Goal: Task Accomplishment & Management: Manage account settings

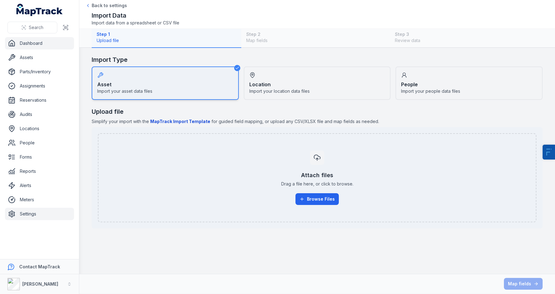
click at [31, 49] on link "Dashboard" at bounding box center [39, 43] width 69 height 12
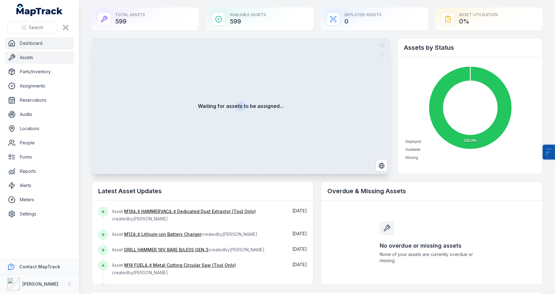
click at [33, 58] on link "Assets" at bounding box center [39, 57] width 69 height 12
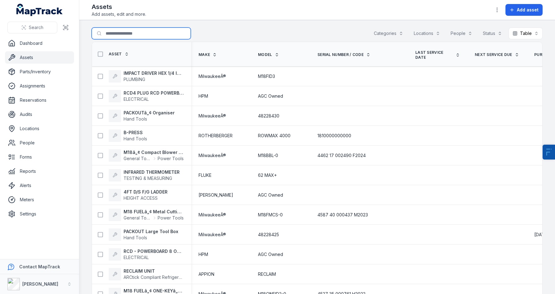
click at [149, 34] on input "Search for assets" at bounding box center [141, 34] width 99 height 12
paste input "********"
type input "********"
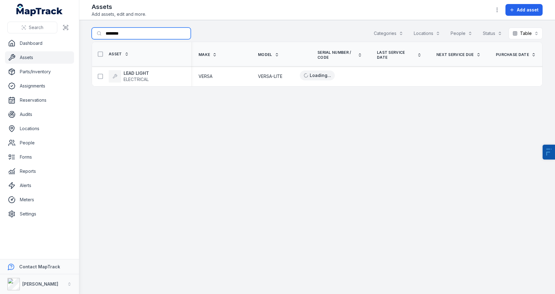
click at [115, 34] on input "********" at bounding box center [141, 34] width 99 height 12
click at [134, 70] on strong "LEAD LIGHT" at bounding box center [136, 73] width 25 height 6
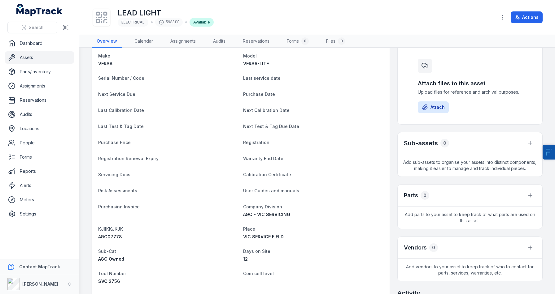
scroll to position [63, 0]
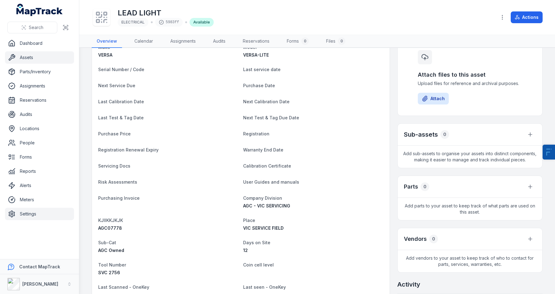
click at [26, 217] on link "Settings" at bounding box center [39, 214] width 69 height 12
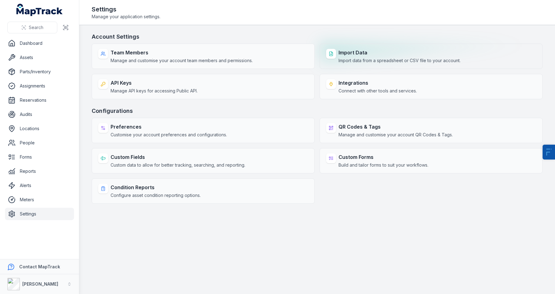
click at [341, 61] on span "Import data from a spreadsheet or CSV file to your account." at bounding box center [399, 61] width 122 height 6
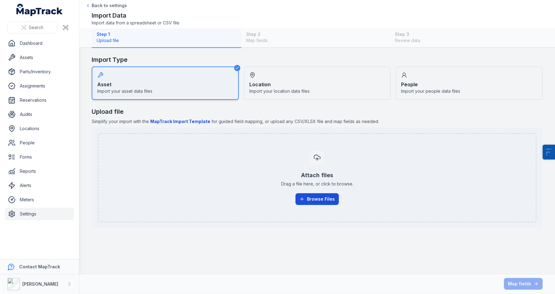
click at [320, 200] on button "Browse Files" at bounding box center [316, 200] width 43 height 12
click at [36, 60] on link "Assets" at bounding box center [39, 57] width 69 height 12
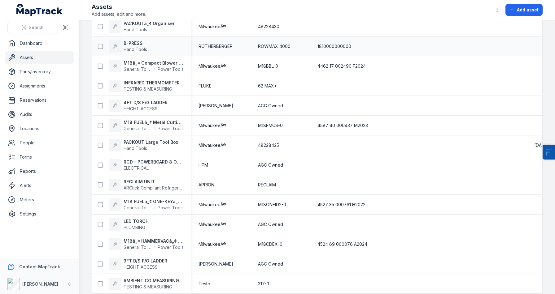
scroll to position [90, 0]
click at [26, 213] on link "Settings" at bounding box center [39, 214] width 69 height 12
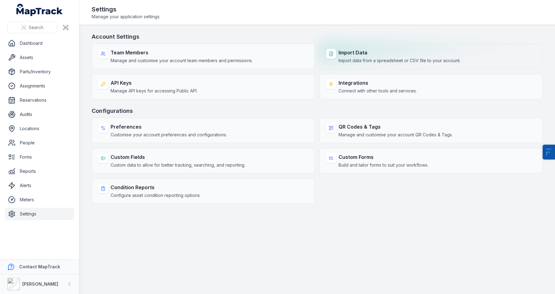
click at [376, 50] on strong "Import Data" at bounding box center [399, 52] width 122 height 7
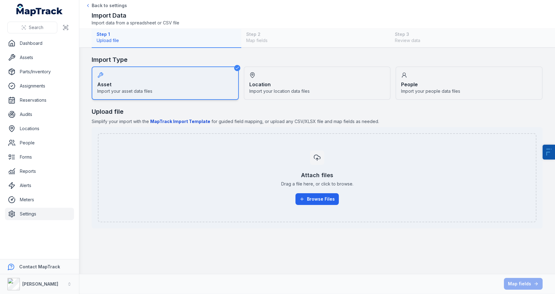
click at [309, 206] on div "Attach files Drag a file here, or click to browse. Browse Files" at bounding box center [317, 178] width 425 height 64
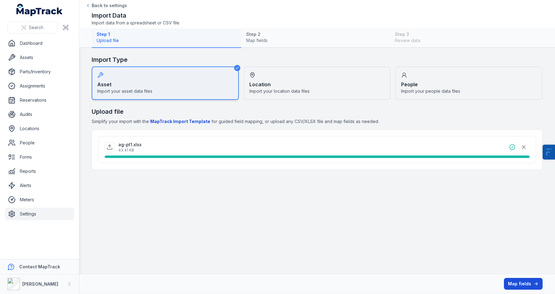
click at [513, 284] on button "Map fields" at bounding box center [523, 284] width 39 height 12
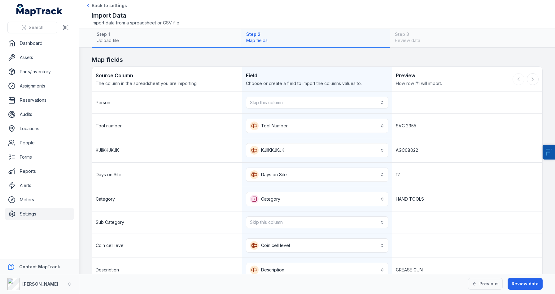
scroll to position [61, 0]
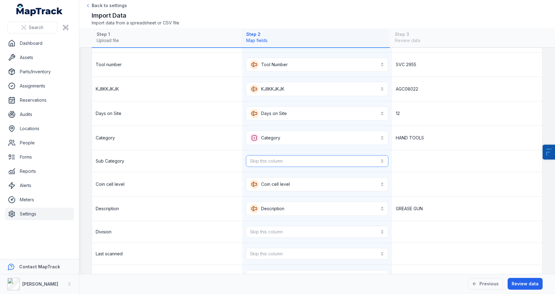
click at [305, 165] on button "Skip this column" at bounding box center [317, 161] width 143 height 12
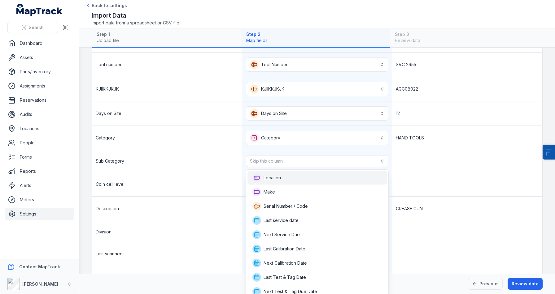
scroll to position [117, 0]
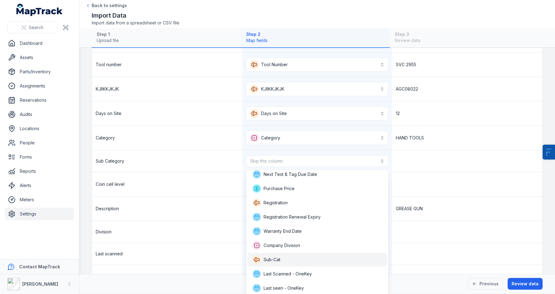
click at [276, 258] on span "Sub-Cat" at bounding box center [271, 260] width 17 height 6
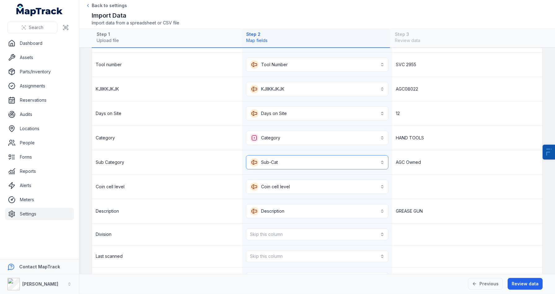
scroll to position [111, 0]
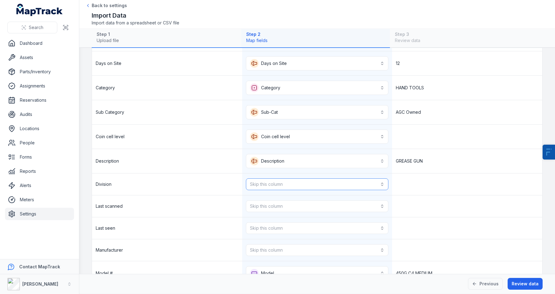
click at [286, 181] on button "Skip this column" at bounding box center [317, 185] width 143 height 12
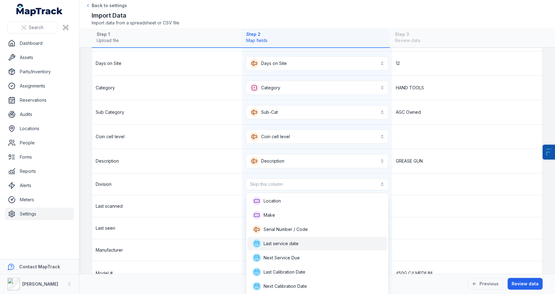
scroll to position [126, 0]
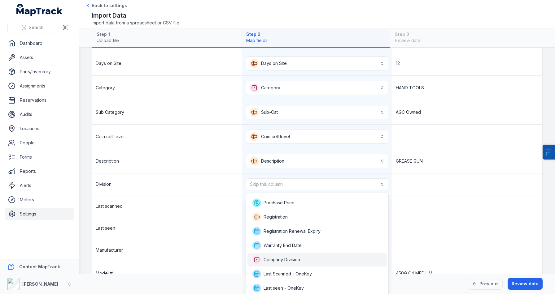
click at [278, 256] on span "Company Division" at bounding box center [276, 260] width 48 height 9
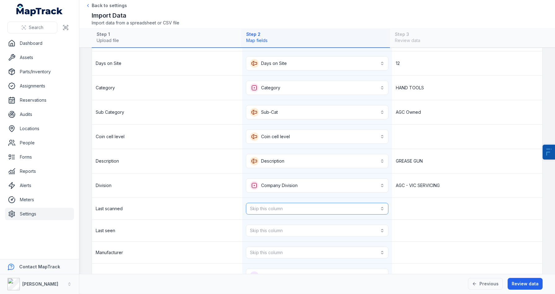
click at [286, 207] on button "Skip this column" at bounding box center [317, 209] width 143 height 12
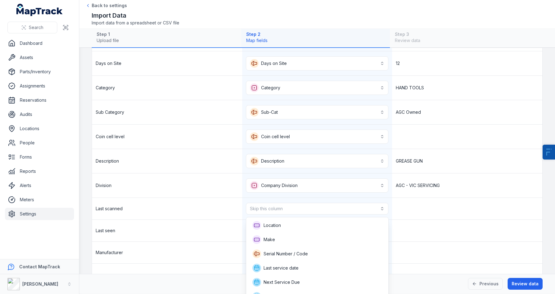
scroll to position [275, 0]
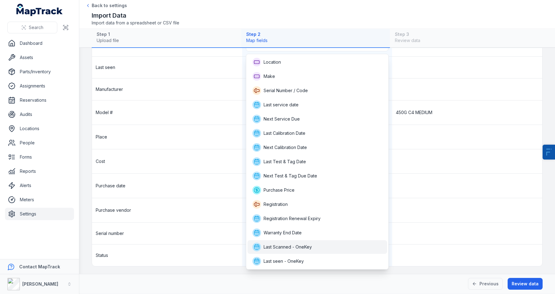
click at [282, 251] on span "Last Scanned - OneKey" at bounding box center [281, 247] width 59 height 9
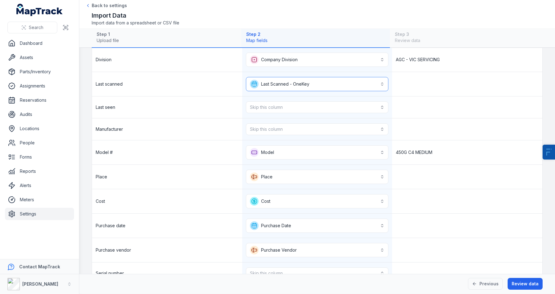
scroll to position [234, 0]
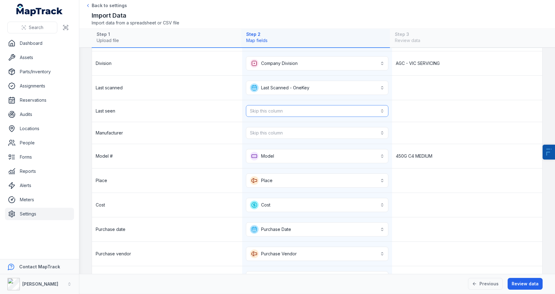
click at [288, 112] on button "Skip this column" at bounding box center [317, 111] width 143 height 12
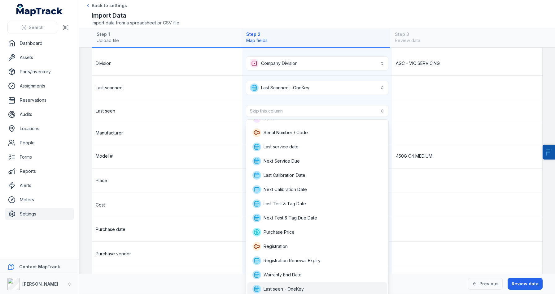
scroll to position [0, 0]
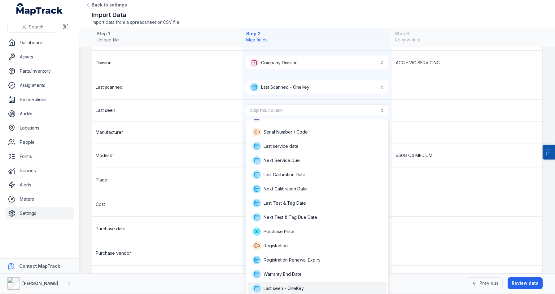
click at [285, 284] on div "Last seen - OneKey" at bounding box center [317, 289] width 140 height 14
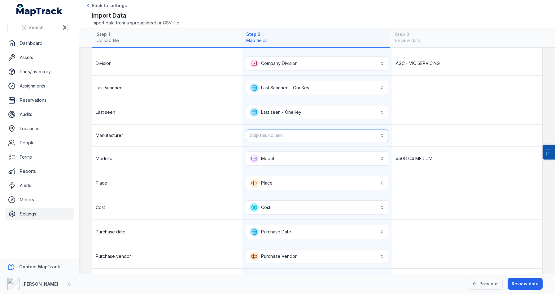
click at [276, 138] on button "Skip this column" at bounding box center [317, 136] width 143 height 12
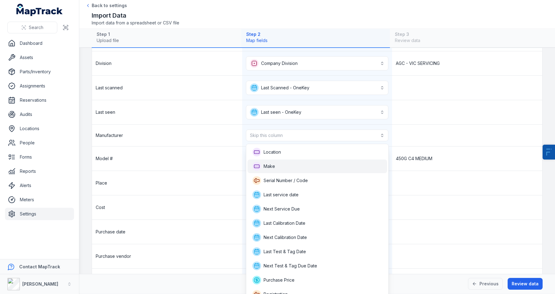
click at [271, 168] on span "Make" at bounding box center [268, 166] width 11 height 6
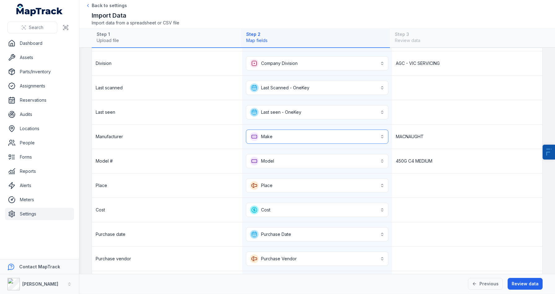
scroll to position [282, 0]
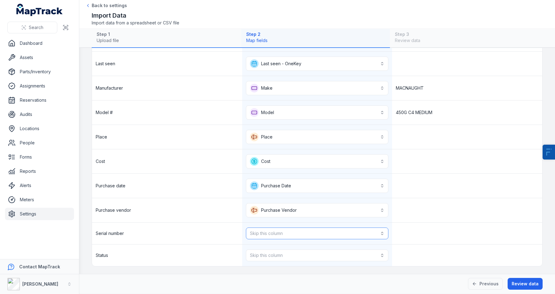
click at [287, 237] on button "Skip this column" at bounding box center [317, 234] width 143 height 12
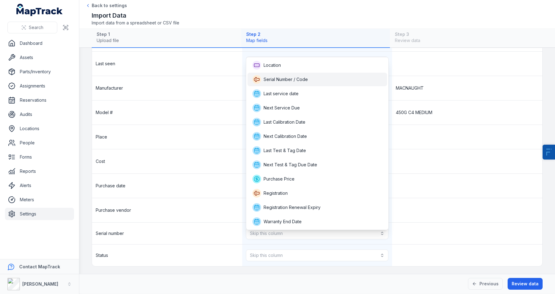
click at [284, 83] on span "Serial Number / Code" at bounding box center [279, 79] width 55 height 9
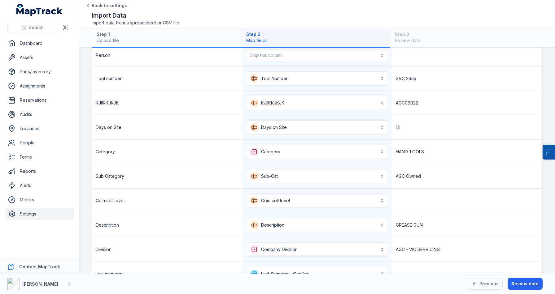
scroll to position [34, 0]
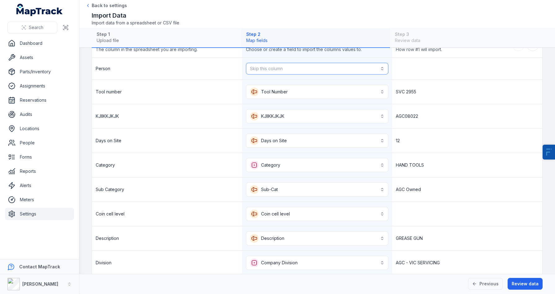
click at [280, 65] on button "Skip this column" at bounding box center [317, 69] width 143 height 12
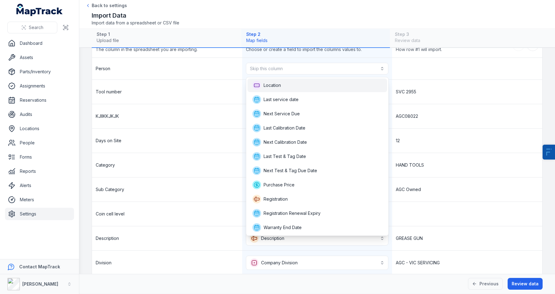
click at [286, 80] on div "Location" at bounding box center [317, 86] width 140 height 14
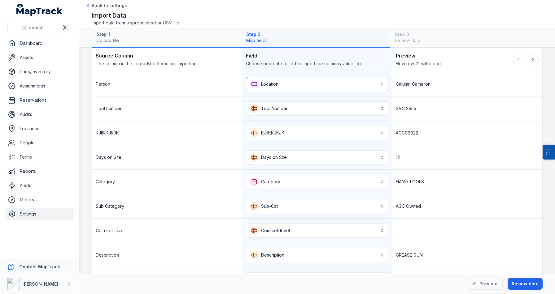
scroll to position [0, 0]
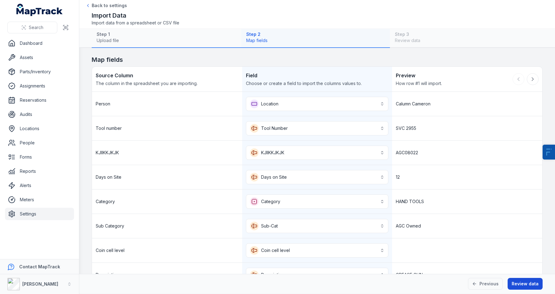
click at [529, 285] on button "Review data" at bounding box center [524, 284] width 35 height 12
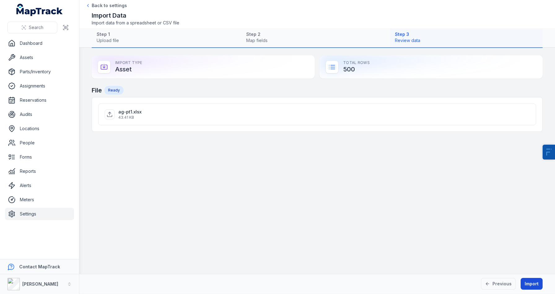
click at [529, 285] on button "Import" at bounding box center [531, 284] width 22 height 12
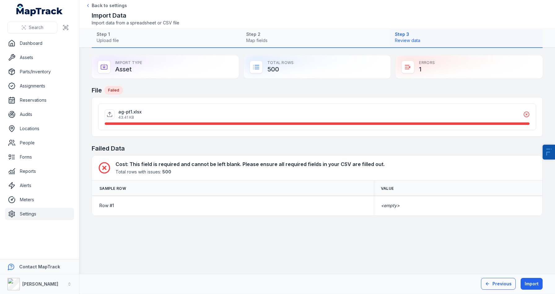
click at [487, 283] on icon at bounding box center [487, 284] width 5 height 5
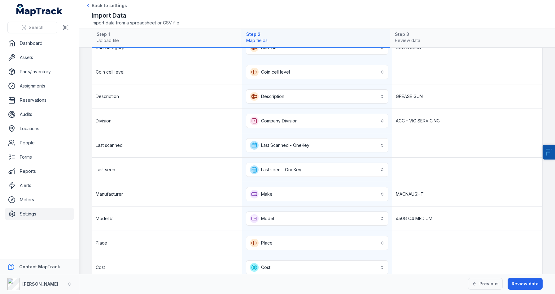
scroll to position [182, 0]
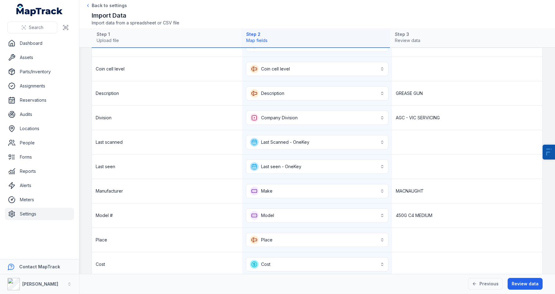
click at [531, 290] on div "Previous Review data" at bounding box center [317, 284] width 476 height 20
click at [522, 285] on button "Review data" at bounding box center [524, 284] width 35 height 12
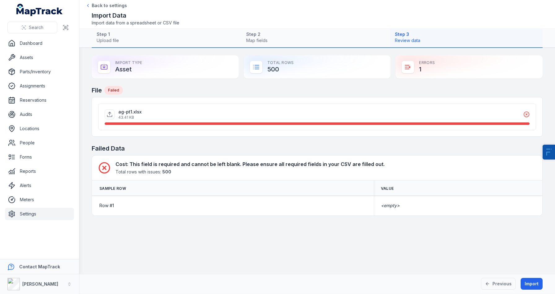
click at [26, 215] on link "Settings" at bounding box center [39, 214] width 69 height 12
click at [288, 252] on main "Import Type Asset Total Rows 500 Errors 1 File Failed ag-pt1.xlsx 43.41 KB Fail…" at bounding box center [317, 161] width 476 height 226
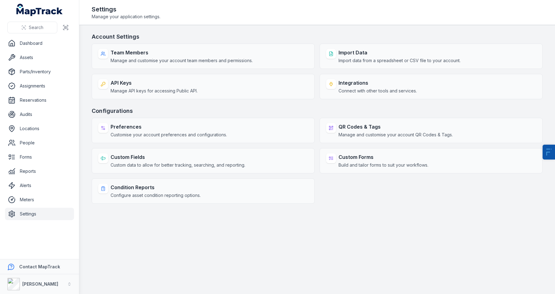
click at [146, 157] on strong "Custom Fields" at bounding box center [178, 157] width 135 height 7
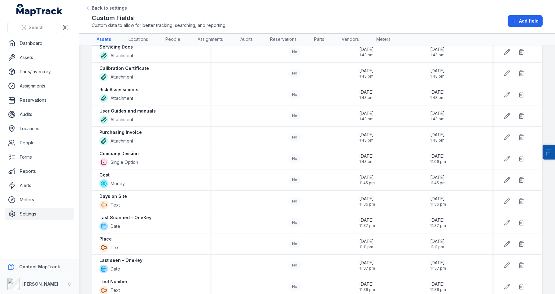
scroll to position [332, 0]
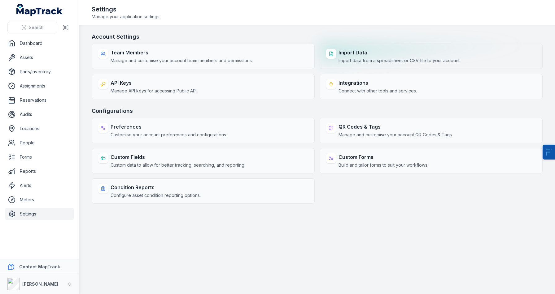
click at [369, 59] on span "Import data from a spreadsheet or CSV file to your account." at bounding box center [399, 61] width 122 height 6
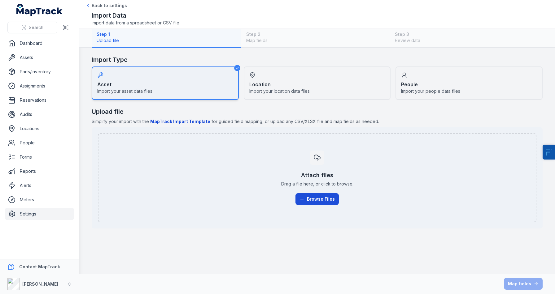
click at [320, 199] on button "Browse Files" at bounding box center [316, 200] width 43 height 12
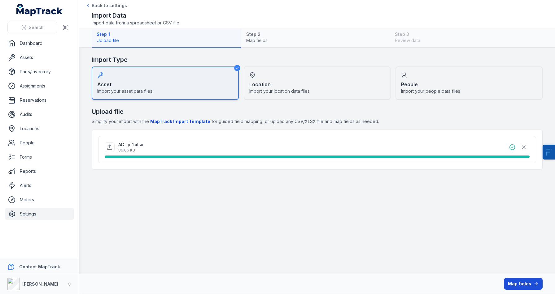
click at [527, 285] on button "Map fields" at bounding box center [523, 284] width 39 height 12
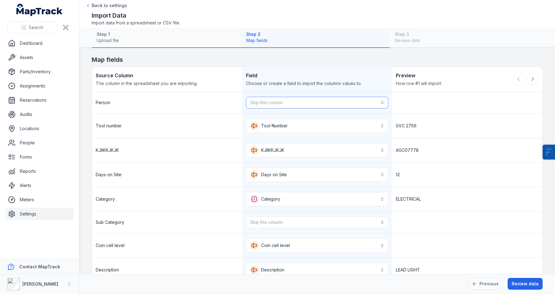
click at [283, 98] on button "Skip this column" at bounding box center [317, 103] width 143 height 12
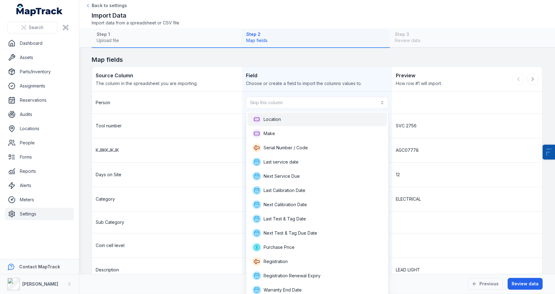
click at [277, 113] on div "Location" at bounding box center [317, 120] width 140 height 14
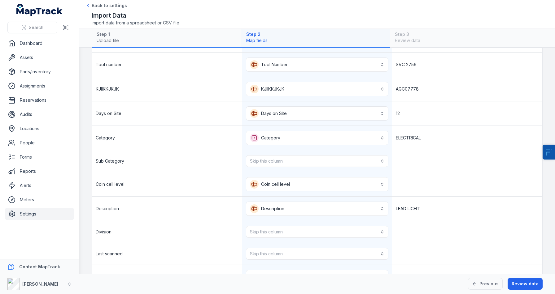
scroll to position [72, 0]
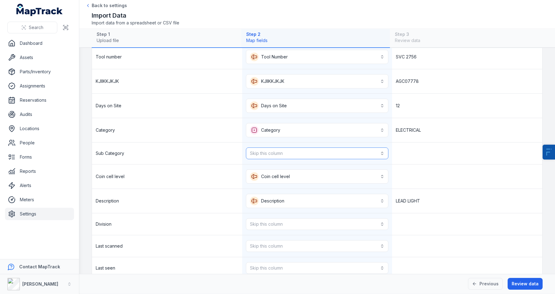
click at [268, 152] on button "Skip this column" at bounding box center [317, 154] width 143 height 12
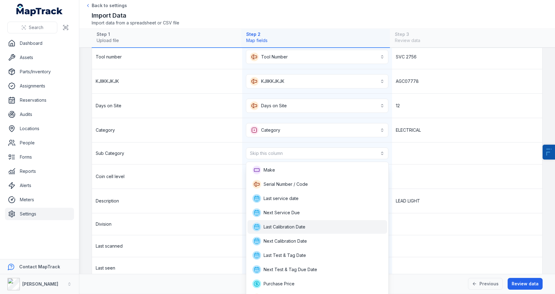
scroll to position [95, 0]
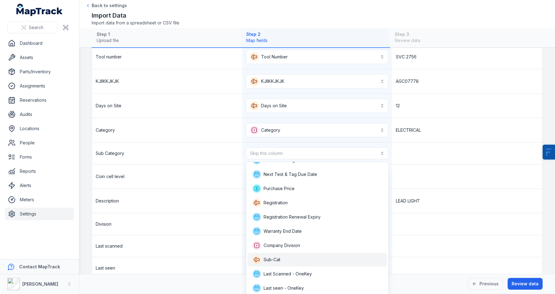
click at [274, 253] on div "Sub-Cat" at bounding box center [317, 260] width 140 height 14
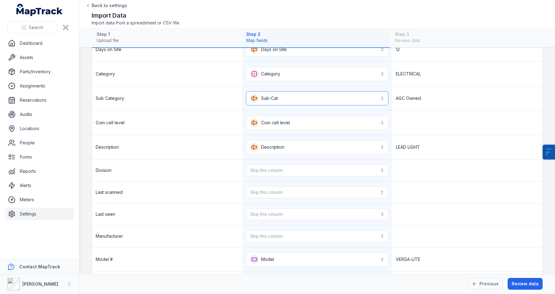
scroll to position [137, 0]
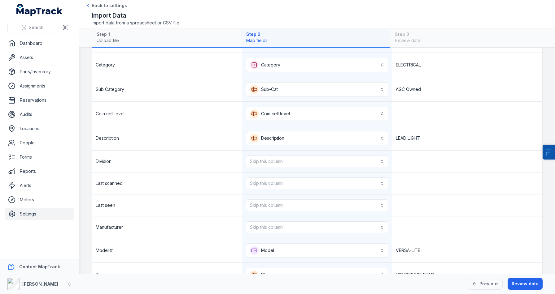
click at [259, 169] on div "Skip this column" at bounding box center [317, 162] width 150 height 22
click at [277, 163] on button "Skip this column" at bounding box center [317, 162] width 143 height 12
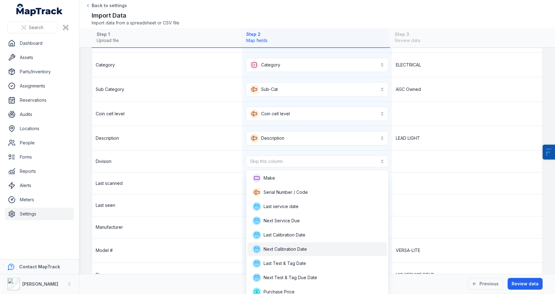
scroll to position [89, 0]
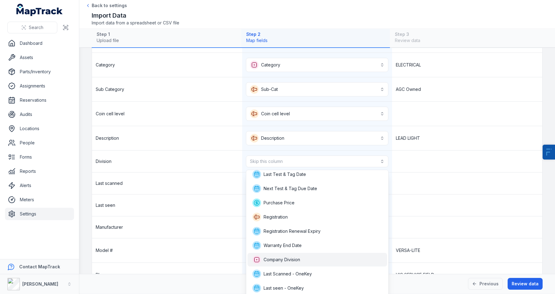
click at [271, 263] on span "Company Division" at bounding box center [276, 260] width 48 height 9
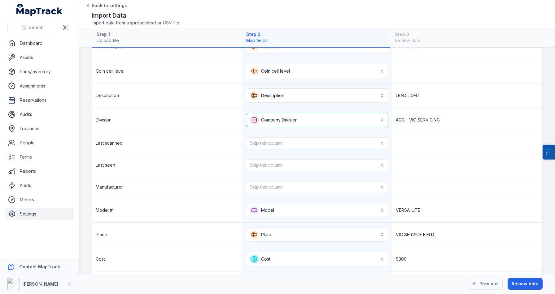
scroll to position [182, 0]
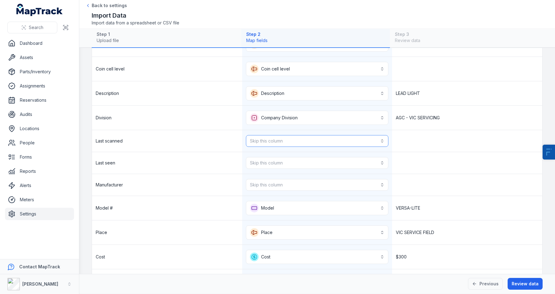
click at [280, 142] on button "Skip this column" at bounding box center [317, 141] width 143 height 12
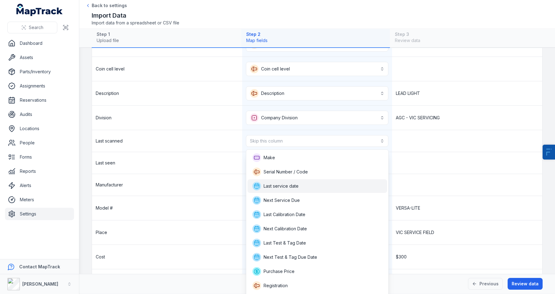
scroll to position [54, 0]
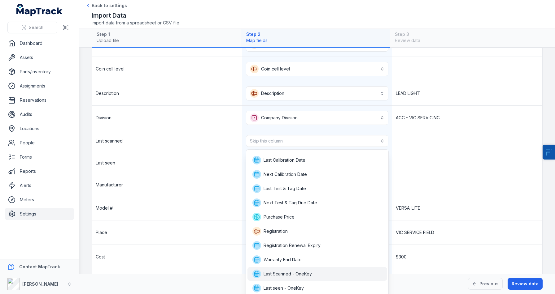
click at [285, 274] on span "Last Scanned - OneKey" at bounding box center [287, 274] width 48 height 6
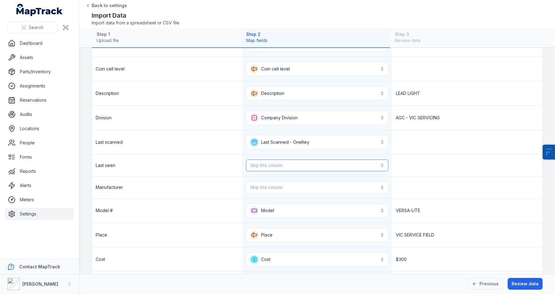
click at [257, 165] on button "Skip this column" at bounding box center [317, 166] width 143 height 12
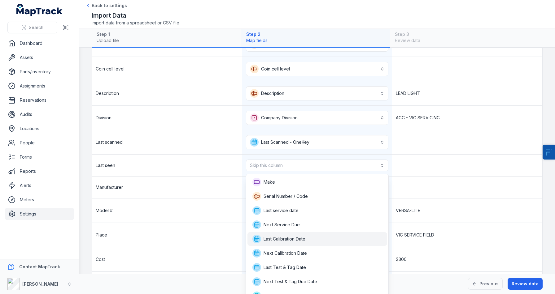
scroll to position [65, 0]
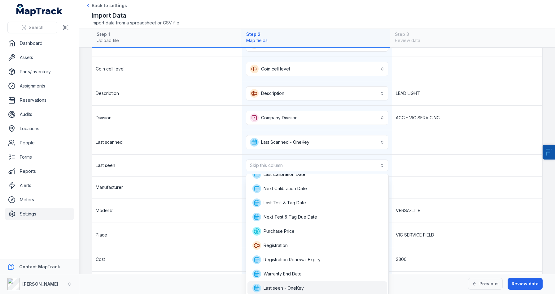
click at [287, 286] on span "Last seen - OneKey" at bounding box center [283, 288] width 40 height 6
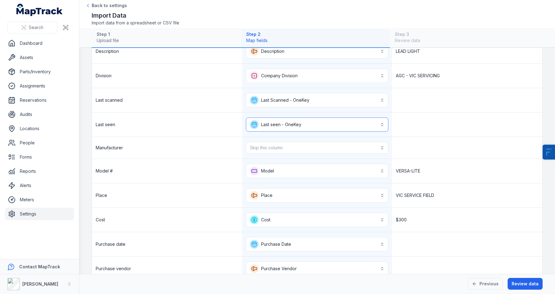
scroll to position [229, 0]
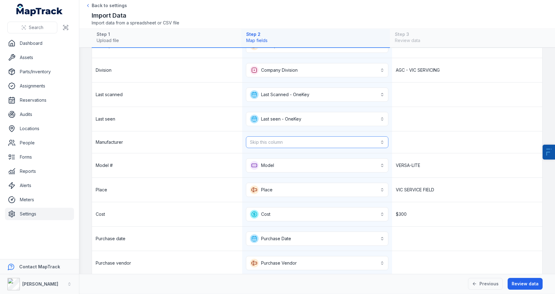
click at [279, 144] on button "Skip this column" at bounding box center [317, 143] width 143 height 12
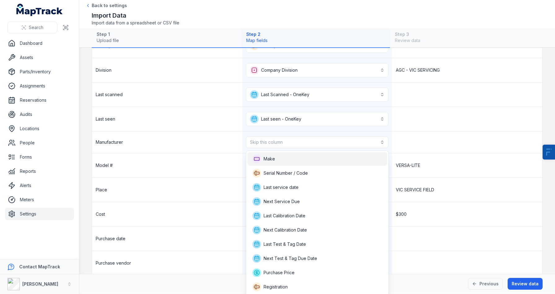
click at [278, 161] on div "Make" at bounding box center [317, 159] width 130 height 9
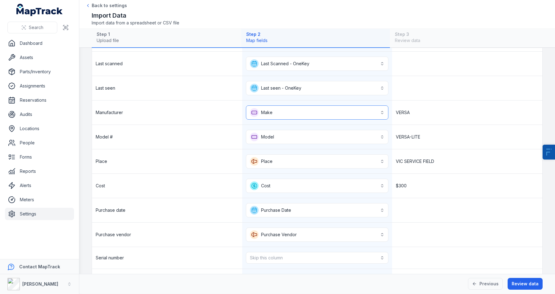
scroll to position [285, 0]
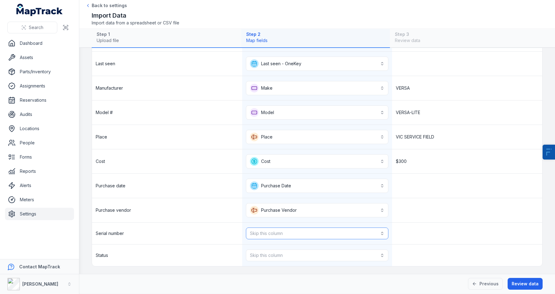
click at [281, 239] on button "Skip this column" at bounding box center [317, 234] width 143 height 12
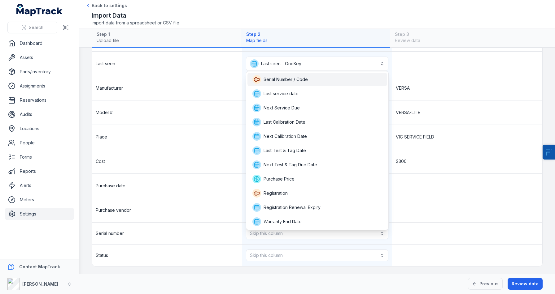
click at [298, 78] on span "Serial Number / Code" at bounding box center [285, 79] width 44 height 6
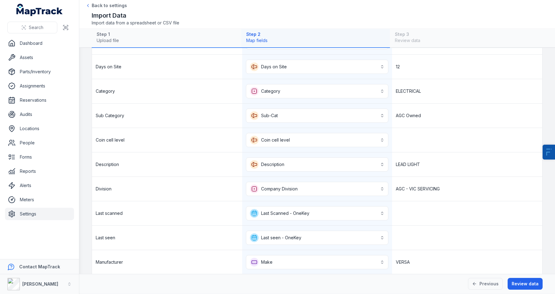
scroll to position [32, 0]
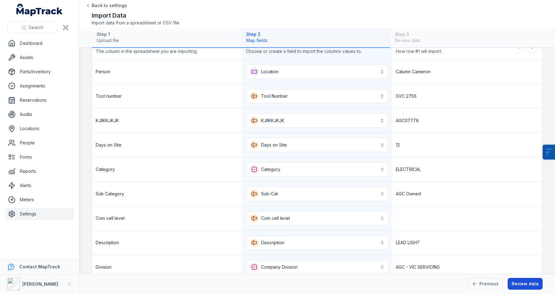
click at [515, 283] on button "Review data" at bounding box center [524, 284] width 35 height 12
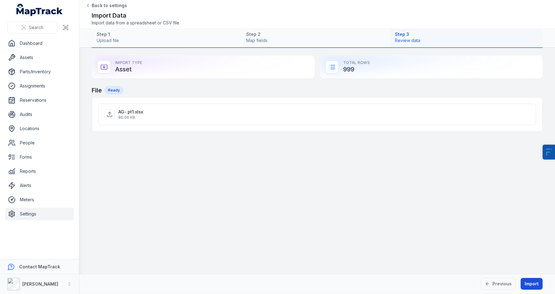
scroll to position [0, 0]
click at [534, 281] on button "Import" at bounding box center [531, 284] width 22 height 12
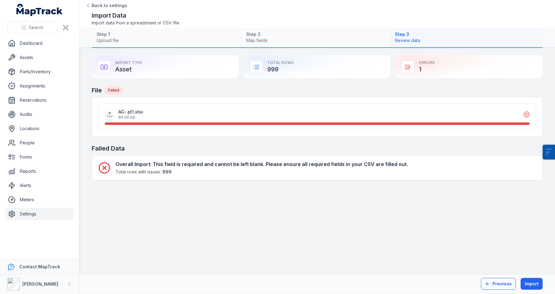
click at [503, 286] on button "Previous" at bounding box center [498, 284] width 35 height 12
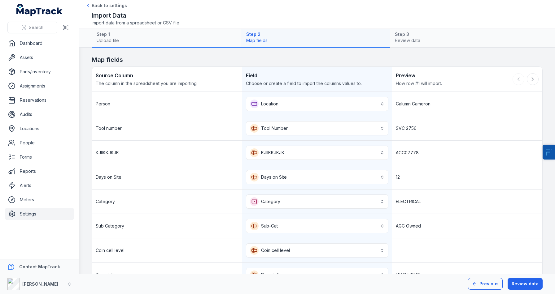
click at [496, 286] on button "Previous" at bounding box center [485, 284] width 35 height 12
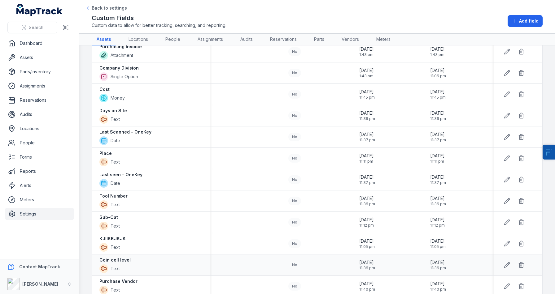
scroll to position [417, 0]
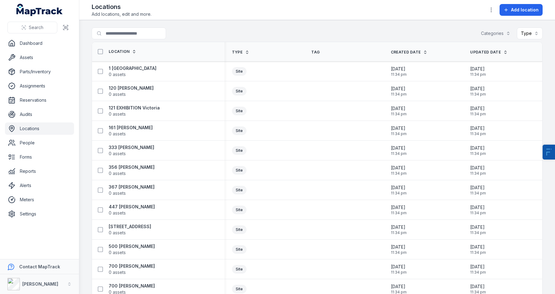
scroll to position [4783, 0]
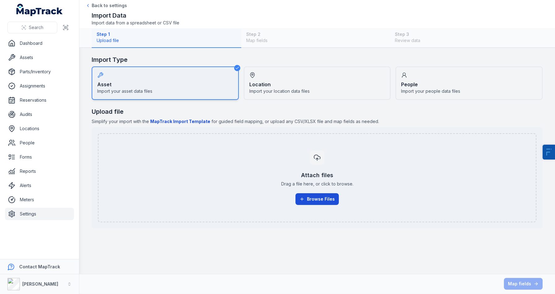
click at [318, 202] on button "Browse Files" at bounding box center [316, 200] width 43 height 12
click at [351, 189] on div "Attach files Drag a file here, or click to browse. Browse Files" at bounding box center [317, 178] width 425 height 64
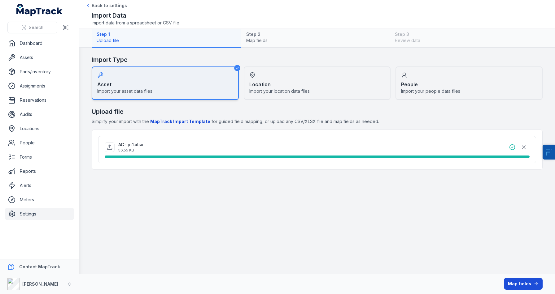
click at [521, 285] on button "Map fields" at bounding box center [523, 284] width 39 height 12
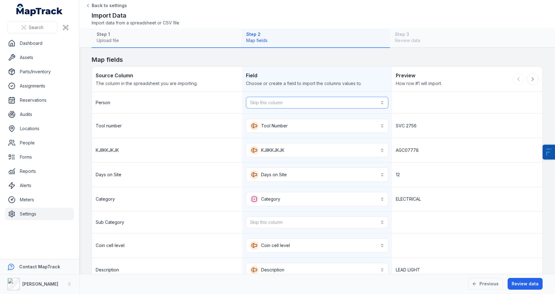
click at [264, 100] on button "Skip this column" at bounding box center [317, 103] width 143 height 12
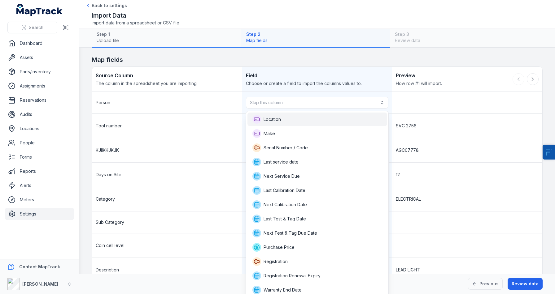
click at [275, 120] on span "Location" at bounding box center [271, 119] width 17 height 6
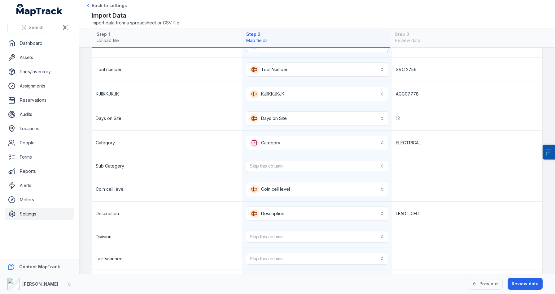
scroll to position [83, 0]
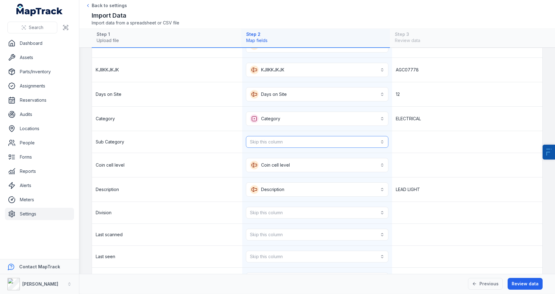
click at [283, 139] on button "Skip this column" at bounding box center [317, 142] width 143 height 12
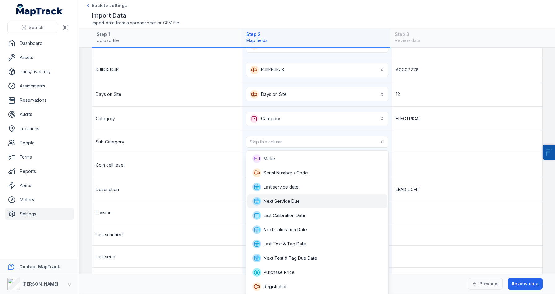
scroll to position [84, 0]
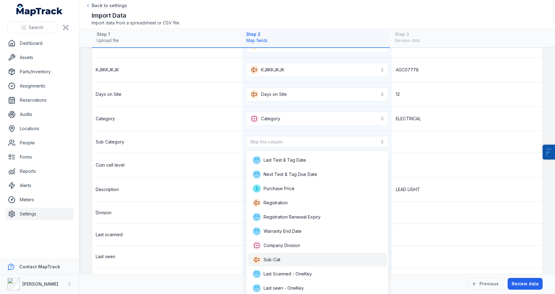
click at [279, 257] on span "Sub-Cat" at bounding box center [271, 260] width 17 height 6
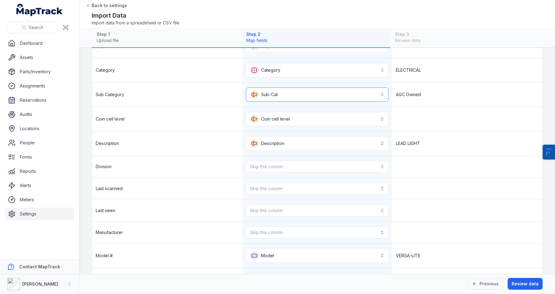
scroll to position [137, 0]
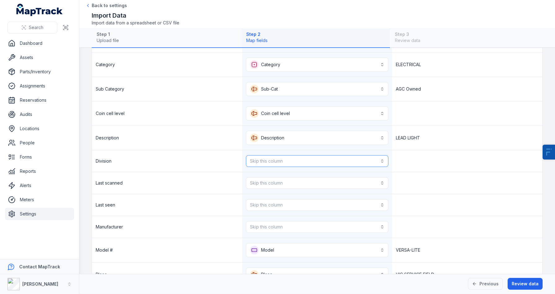
click at [284, 163] on button "Skip this column" at bounding box center [317, 161] width 143 height 12
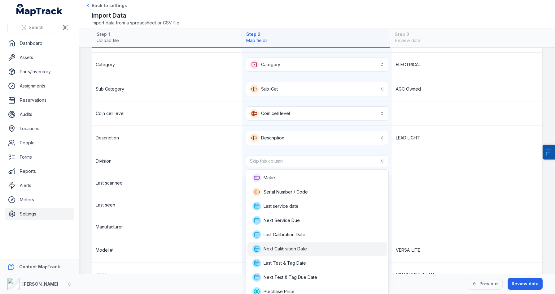
scroll to position [89, 0]
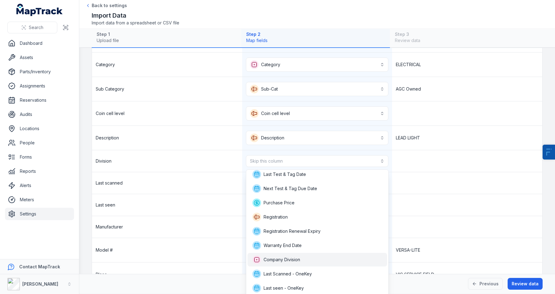
click at [281, 257] on span "Company Division" at bounding box center [281, 260] width 37 height 6
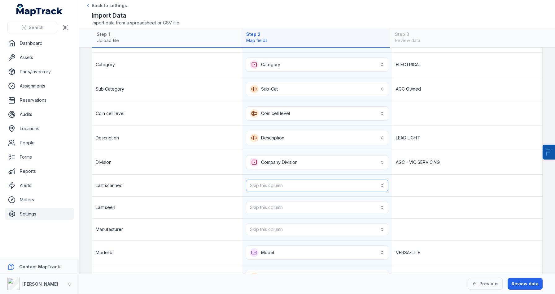
click at [270, 188] on button "Skip this column" at bounding box center [317, 186] width 143 height 12
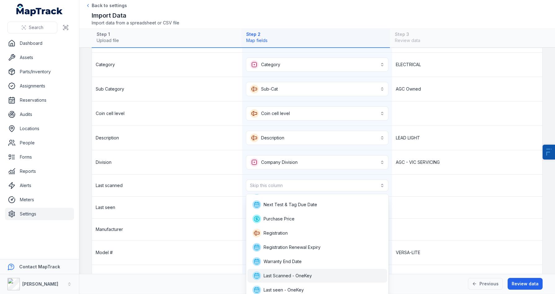
scroll to position [99, 0]
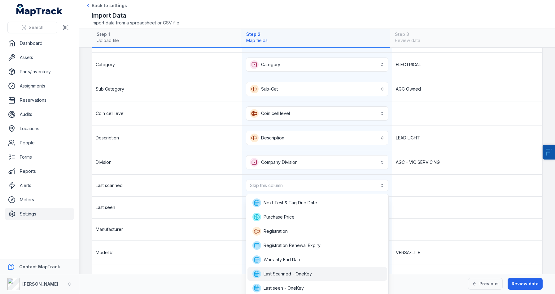
click at [281, 275] on span "Last Scanned - OneKey" at bounding box center [287, 274] width 48 height 6
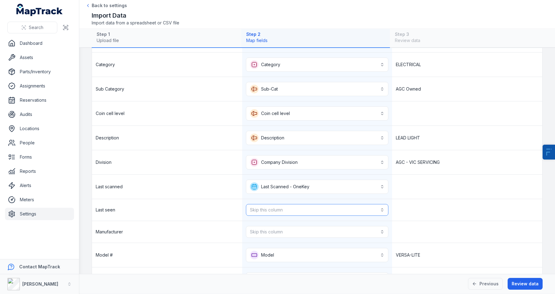
click at [284, 209] on button "Skip this column" at bounding box center [317, 210] width 143 height 12
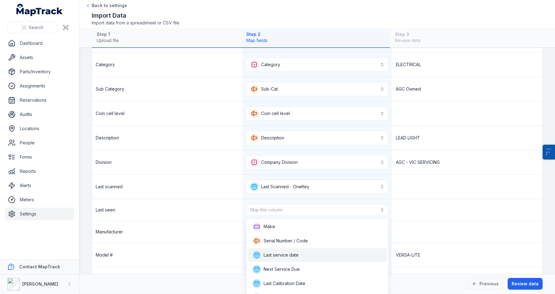
scroll to position [109, 0]
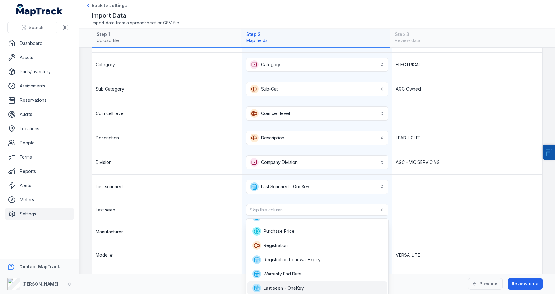
click at [287, 286] on span "Last seen - OneKey" at bounding box center [283, 288] width 40 height 6
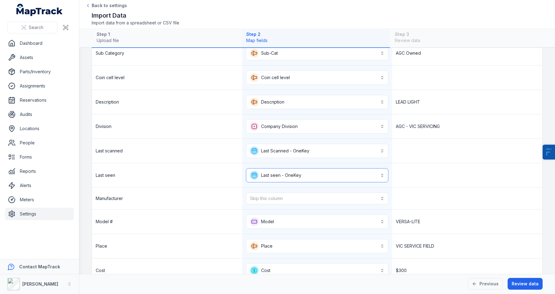
scroll to position [175, 0]
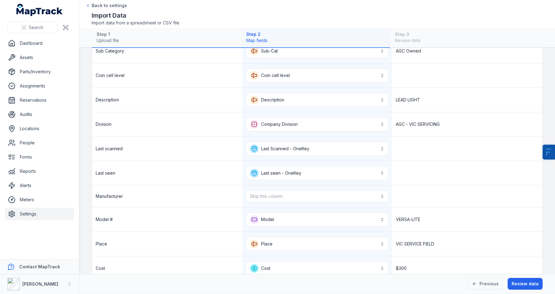
click at [268, 188] on div "Skip this column" at bounding box center [317, 197] width 150 height 22
click at [269, 193] on button "Skip this column" at bounding box center [317, 197] width 143 height 12
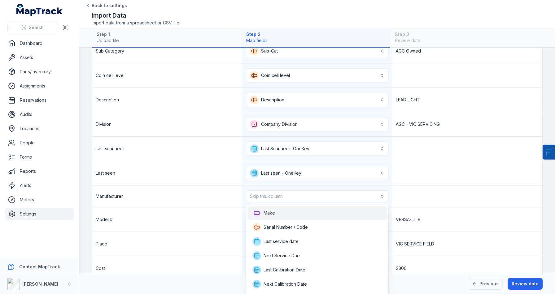
click at [284, 210] on div "Make" at bounding box center [317, 213] width 130 height 9
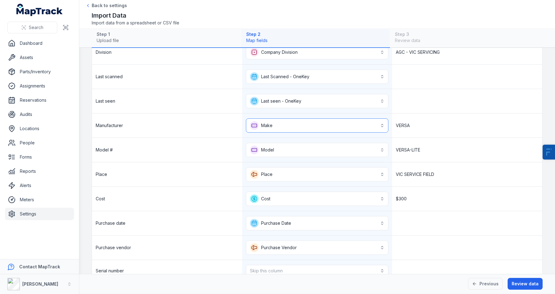
scroll to position [285, 0]
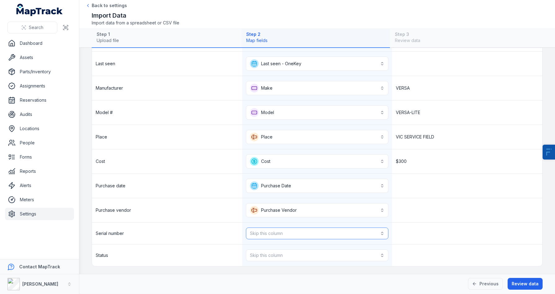
click at [297, 231] on button "Skip this column" at bounding box center [317, 234] width 143 height 12
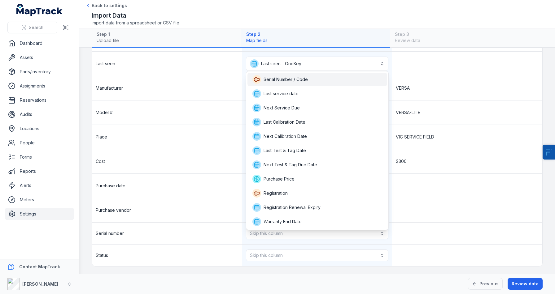
click at [306, 82] on span "Serial Number / Code" at bounding box center [285, 79] width 44 height 6
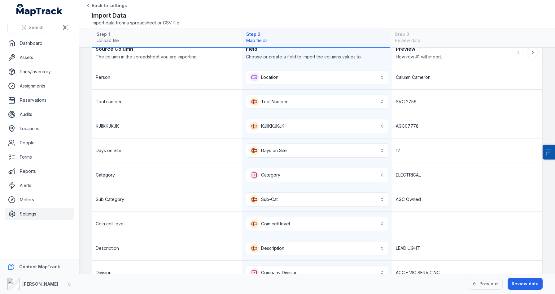
scroll to position [0, 0]
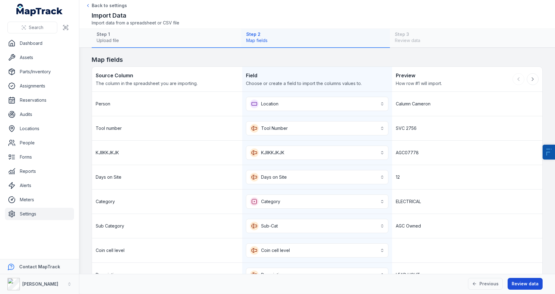
click at [522, 284] on button "Review data" at bounding box center [524, 284] width 35 height 12
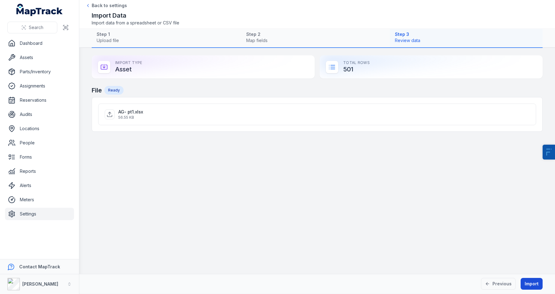
click at [529, 283] on button "Import" at bounding box center [531, 284] width 22 height 12
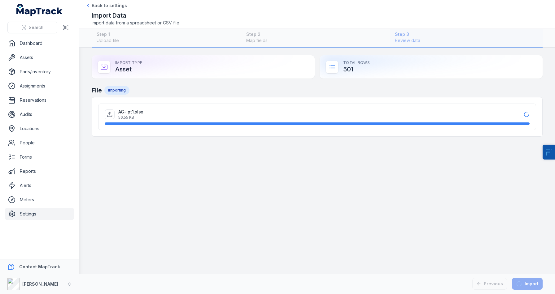
click at [42, 215] on link "Settings" at bounding box center [39, 214] width 69 height 12
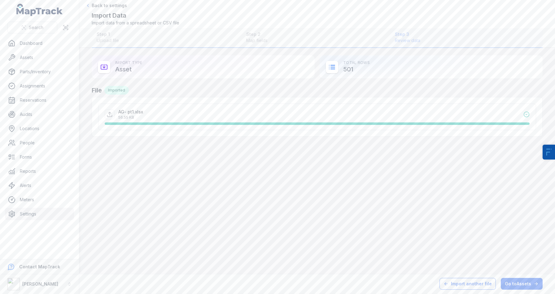
click at [469, 286] on button "Import another file" at bounding box center [467, 284] width 56 height 12
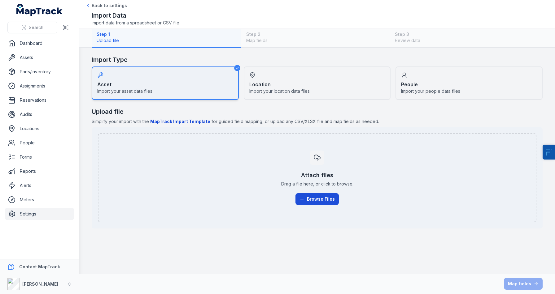
click at [307, 200] on button "Browse Files" at bounding box center [316, 200] width 43 height 12
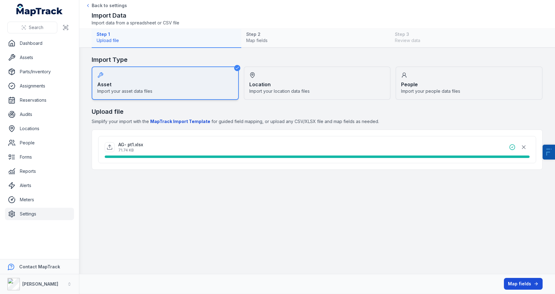
click at [521, 286] on button "Map fields" at bounding box center [523, 284] width 39 height 12
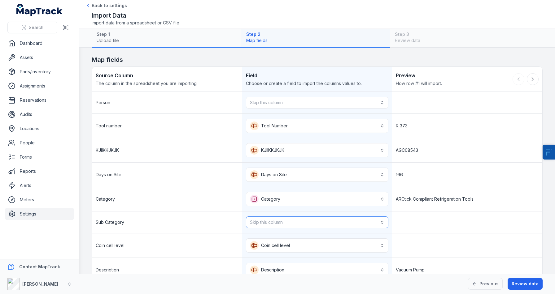
click at [293, 219] on button "Skip this column" at bounding box center [317, 223] width 143 height 12
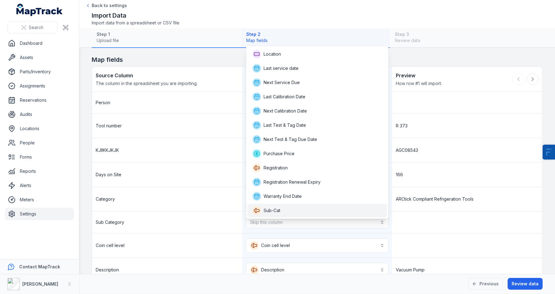
click at [294, 212] on div "Sub-Cat" at bounding box center [317, 211] width 130 height 9
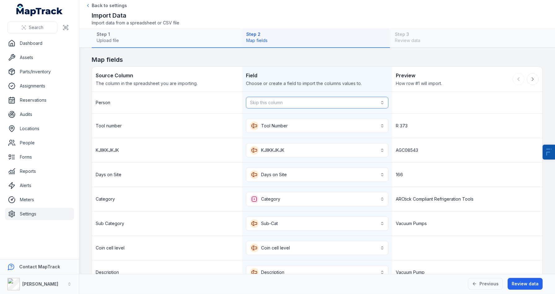
click at [297, 102] on button "Skip this column" at bounding box center [317, 103] width 143 height 12
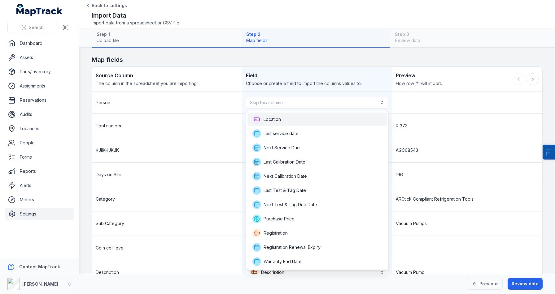
click at [293, 115] on div "Location" at bounding box center [317, 119] width 130 height 9
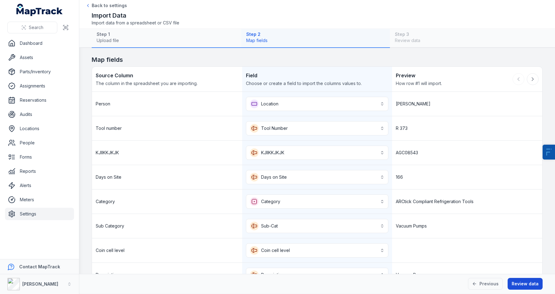
click at [523, 286] on button "Review data" at bounding box center [524, 284] width 35 height 12
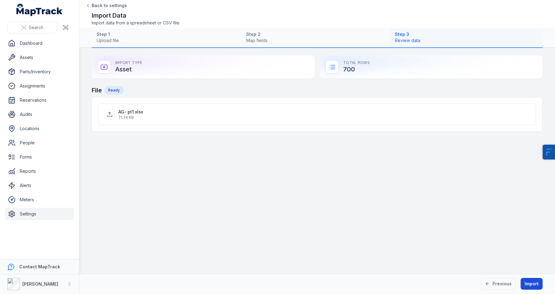
click at [536, 285] on button "Import" at bounding box center [531, 284] width 22 height 12
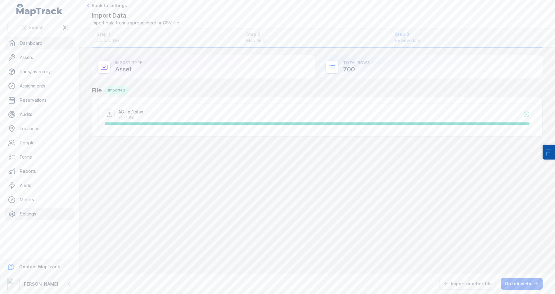
click at [47, 41] on link "Dashboard" at bounding box center [39, 43] width 69 height 12
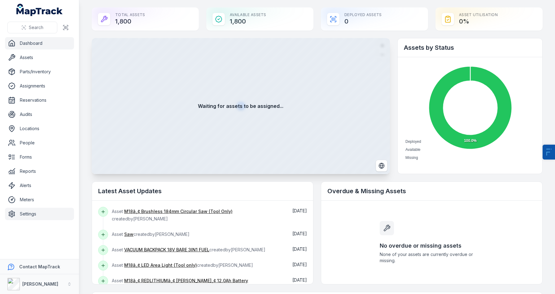
click at [35, 215] on link "Settings" at bounding box center [39, 214] width 69 height 12
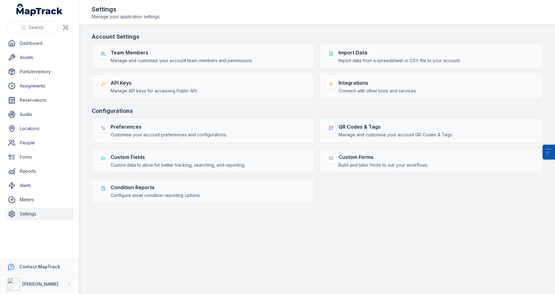
click at [338, 38] on h3 "Account Settings" at bounding box center [317, 37] width 451 height 9
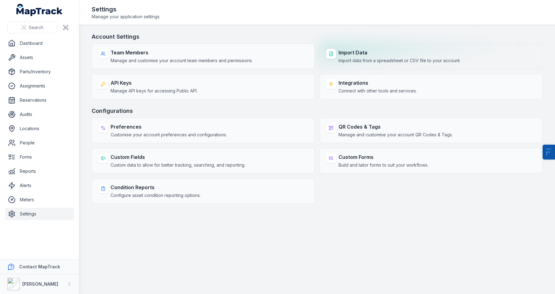
click at [345, 51] on strong "Import Data" at bounding box center [399, 52] width 122 height 7
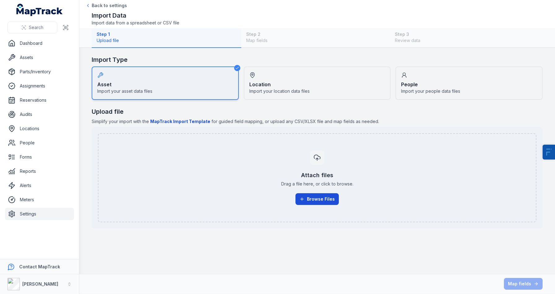
click at [320, 202] on button "Browse Files" at bounding box center [316, 200] width 43 height 12
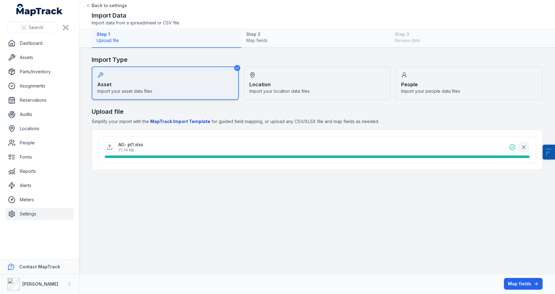
click at [524, 148] on icon "button" at bounding box center [523, 147] width 6 height 6
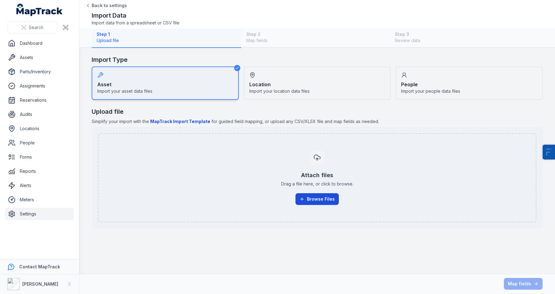
click at [312, 194] on button "Browse Files" at bounding box center [316, 200] width 43 height 12
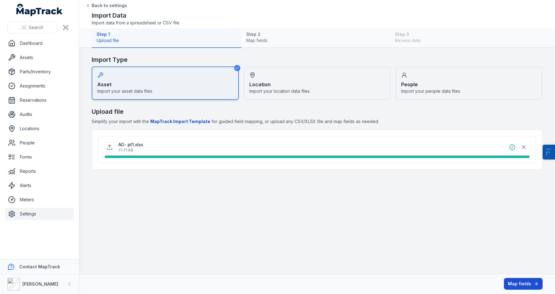
click at [531, 285] on button "Map fields" at bounding box center [523, 284] width 39 height 12
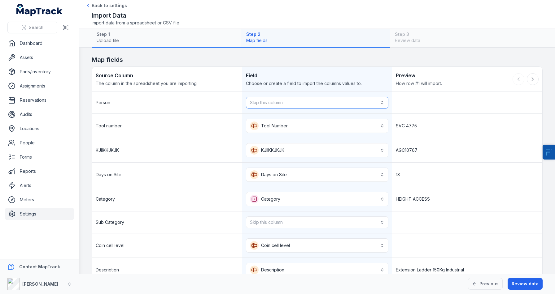
click at [263, 102] on button "Skip this column" at bounding box center [317, 103] width 143 height 12
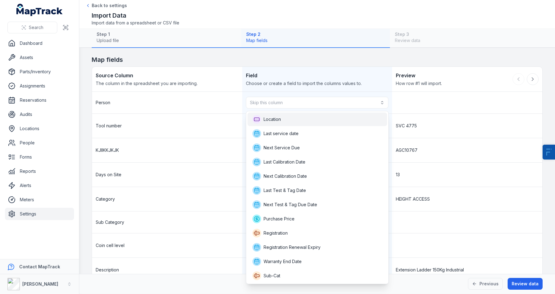
click at [265, 115] on span "Location" at bounding box center [266, 119] width 28 height 9
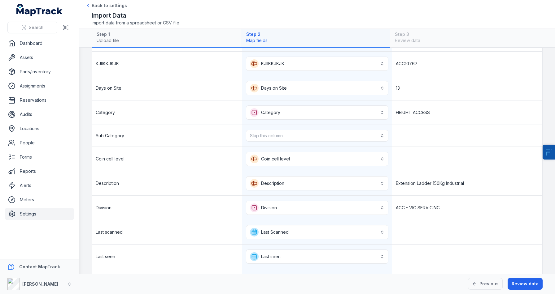
scroll to position [90, 0]
click at [264, 136] on button "Skip this column" at bounding box center [317, 135] width 143 height 12
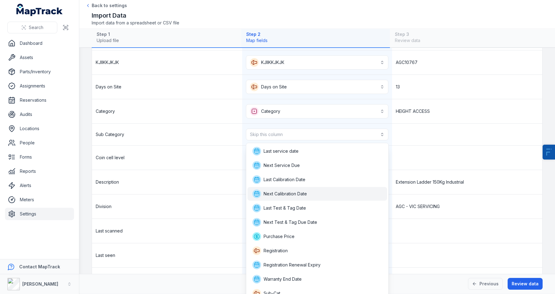
scroll to position [5, 0]
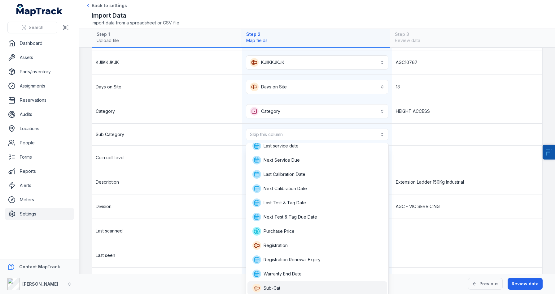
click at [277, 284] on div "Sub-Cat" at bounding box center [317, 289] width 140 height 14
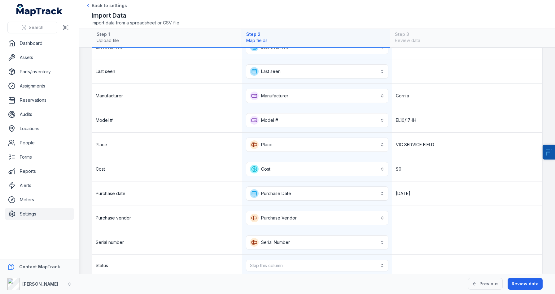
scroll to position [287, 0]
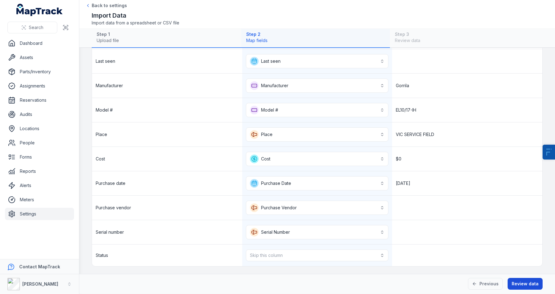
click at [516, 280] on button "Review data" at bounding box center [524, 284] width 35 height 12
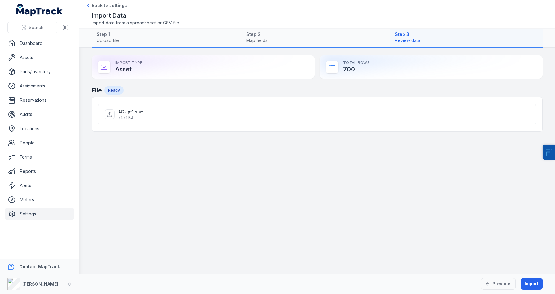
scroll to position [0, 0]
click at [531, 282] on button "Import" at bounding box center [531, 284] width 22 height 12
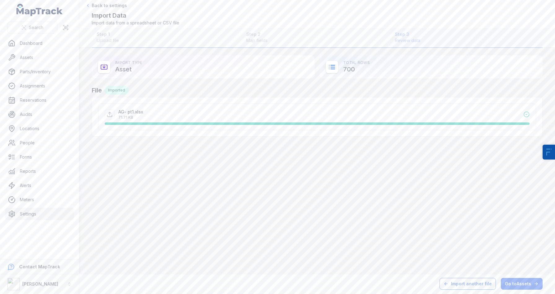
click at [477, 287] on button "Import another file" at bounding box center [467, 284] width 56 height 12
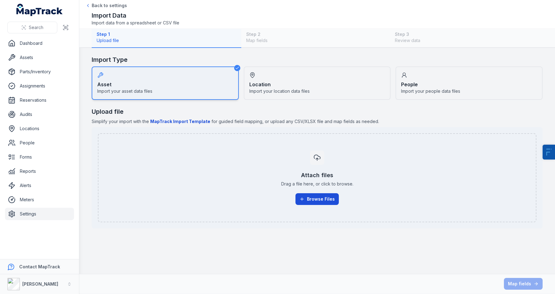
click at [316, 199] on button "Browse Files" at bounding box center [316, 200] width 43 height 12
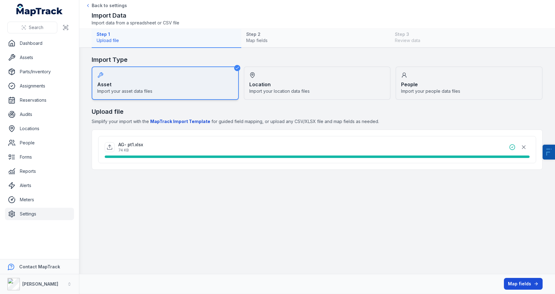
click at [528, 282] on button "Map fields" at bounding box center [523, 284] width 39 height 12
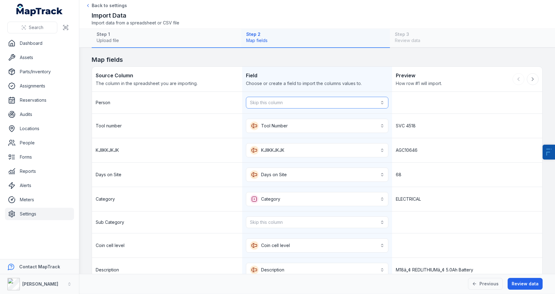
click at [275, 99] on button "Skip this column" at bounding box center [317, 103] width 143 height 12
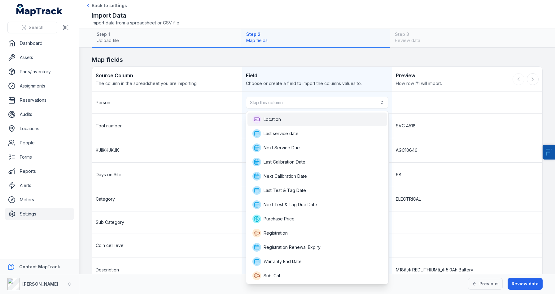
click at [277, 117] on span "Location" at bounding box center [271, 119] width 17 height 6
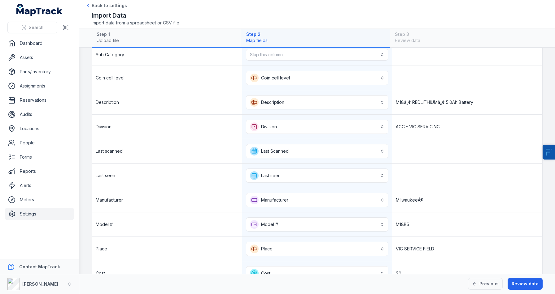
scroll to position [171, 0]
click at [303, 61] on div "Skip this column" at bounding box center [317, 54] width 150 height 22
click at [317, 45] on div "Step 2 Map fields" at bounding box center [315, 38] width 149 height 19
click at [324, 55] on button "Skip this column" at bounding box center [317, 54] width 143 height 12
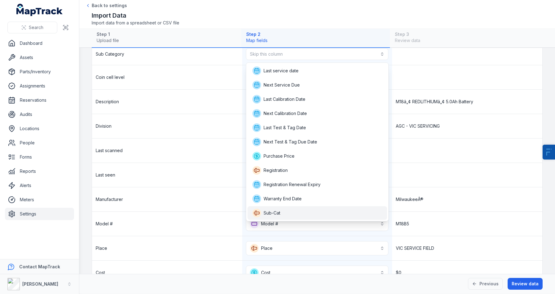
click at [295, 207] on div "Sub-Cat" at bounding box center [317, 214] width 140 height 14
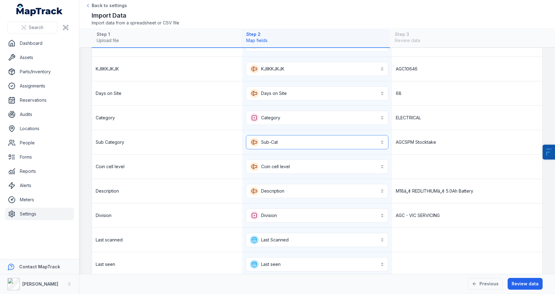
scroll to position [82, 0]
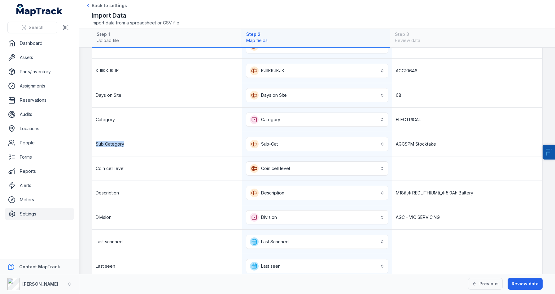
drag, startPoint x: 131, startPoint y: 144, endPoint x: 85, endPoint y: 144, distance: 46.1
click at [85, 144] on main "**********" at bounding box center [317, 161] width 476 height 226
copy span "Sub Category"
click at [517, 283] on button "Review data" at bounding box center [524, 284] width 35 height 12
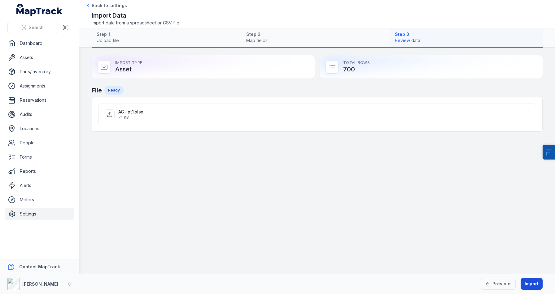
scroll to position [0, 0]
click at [533, 285] on button "Import" at bounding box center [531, 284] width 22 height 12
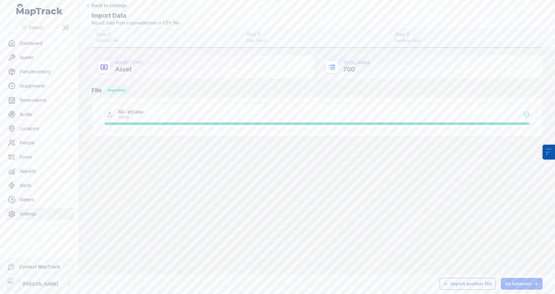
click at [468, 289] on button "Import another file" at bounding box center [467, 284] width 56 height 12
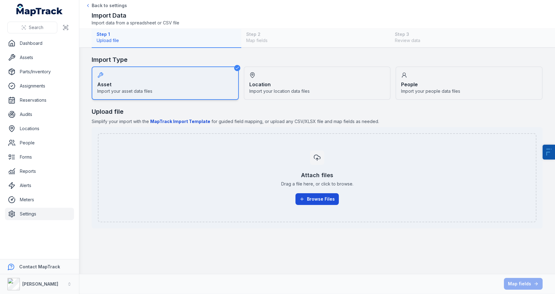
click at [334, 195] on button "Browse Files" at bounding box center [316, 200] width 43 height 12
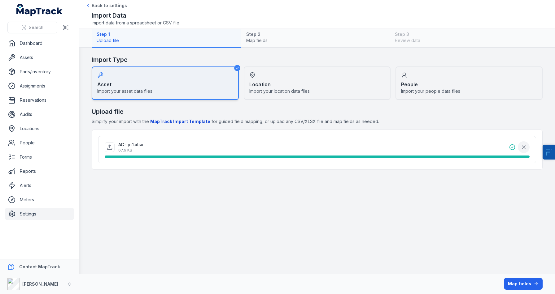
click at [522, 151] on button "button" at bounding box center [524, 147] width 12 height 12
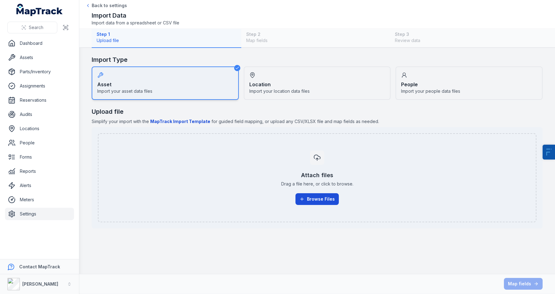
click at [313, 198] on button "Browse Files" at bounding box center [316, 200] width 43 height 12
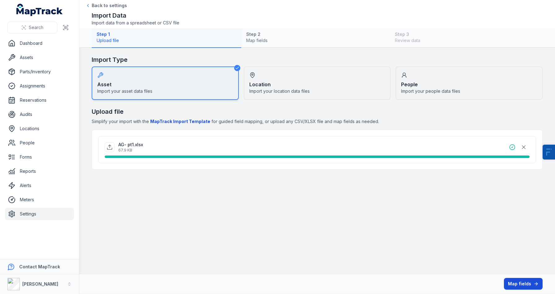
click at [530, 286] on button "Map fields" at bounding box center [523, 284] width 39 height 12
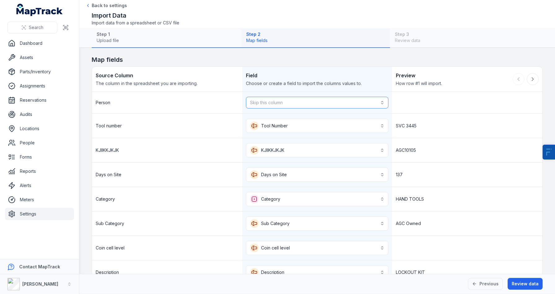
click at [279, 98] on button "Skip this column" at bounding box center [317, 103] width 143 height 12
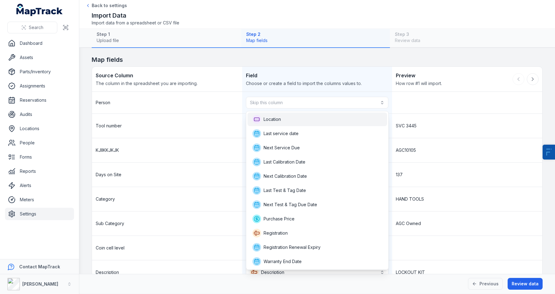
click at [278, 115] on div "Location" at bounding box center [317, 120] width 140 height 14
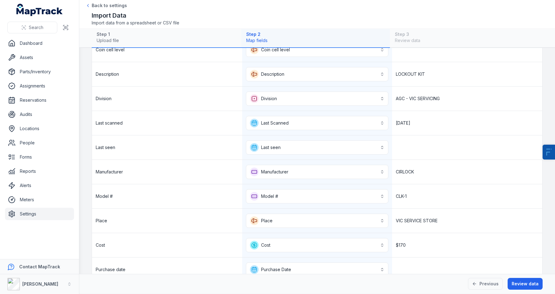
scroll to position [287, 0]
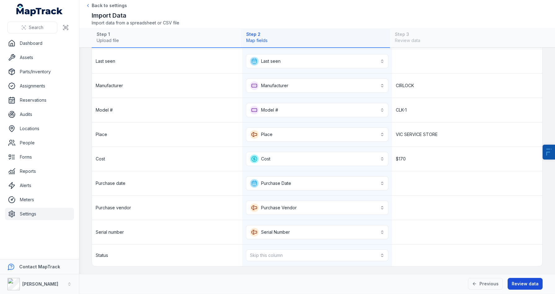
click at [524, 285] on button "Review data" at bounding box center [524, 284] width 35 height 12
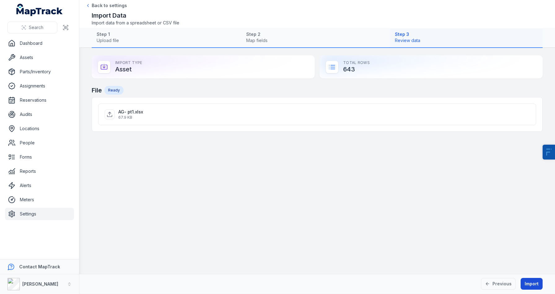
click at [529, 284] on button "Import" at bounding box center [531, 284] width 22 height 12
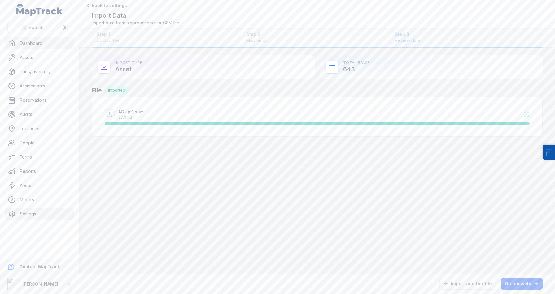
click at [47, 47] on link "Dashboard" at bounding box center [39, 43] width 69 height 12
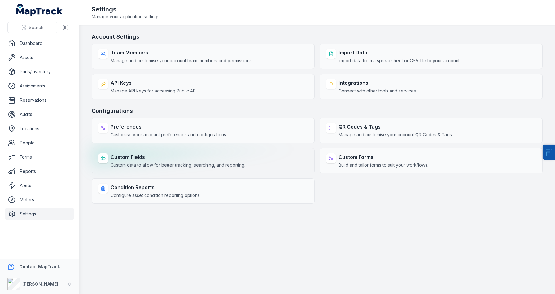
click at [177, 160] on strong "Custom Fields" at bounding box center [178, 157] width 135 height 7
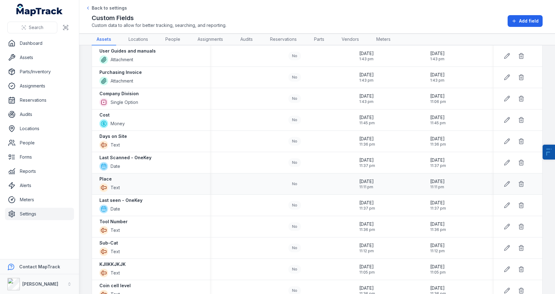
scroll to position [405, 0]
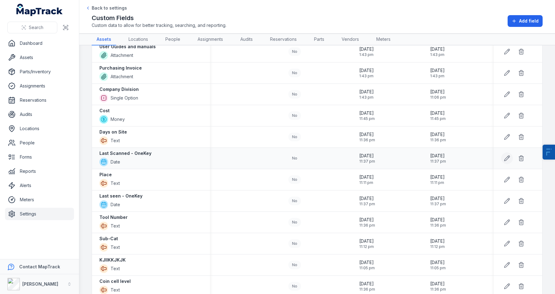
click at [505, 159] on icon at bounding box center [506, 158] width 5 height 5
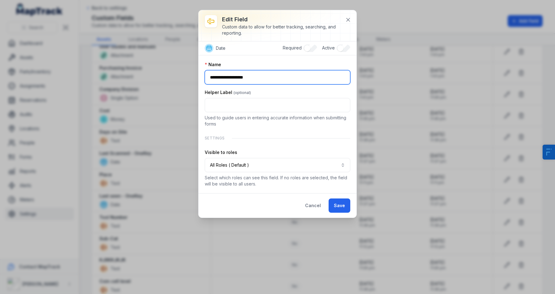
drag, startPoint x: 240, startPoint y: 80, endPoint x: 311, endPoint y: 80, distance: 70.6
click at [311, 80] on input "**********" at bounding box center [278, 77] width 146 height 14
type input "**********"
click at [342, 203] on button "Save" at bounding box center [340, 206] width 22 height 14
